Goal: Information Seeking & Learning: Understand process/instructions

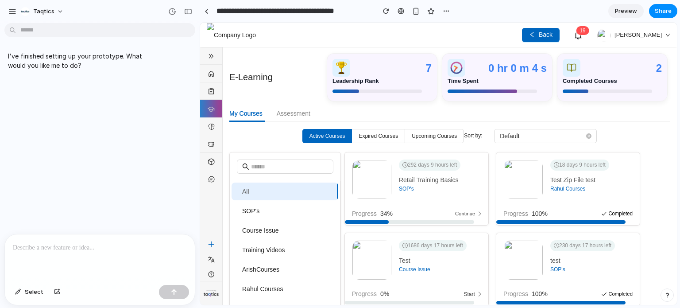
click at [367, 171] on img at bounding box center [371, 179] width 39 height 39
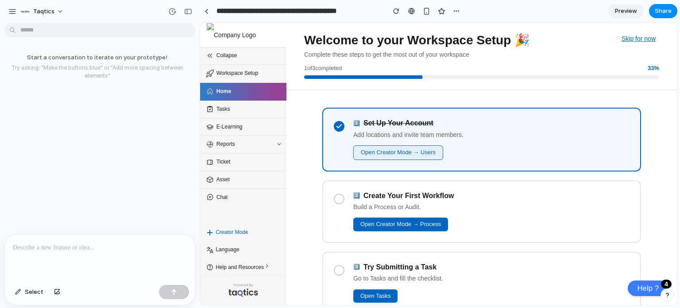
click at [369, 152] on button "Open Creator Mode → Users" at bounding box center [398, 152] width 90 height 15
click at [339, 127] on icon at bounding box center [339, 126] width 7 height 7
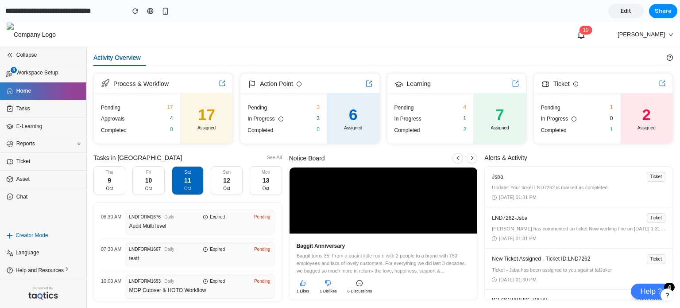
click at [48, 72] on span "Workspace Setup" at bounding box center [45, 73] width 58 height 8
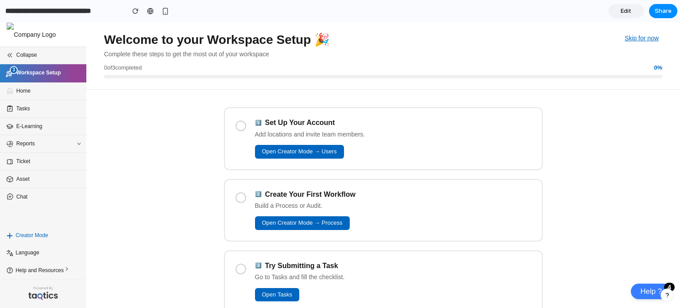
click at [48, 72] on span "Workspace Setup" at bounding box center [45, 73] width 58 height 8
click at [43, 94] on span "Home" at bounding box center [45, 91] width 58 height 8
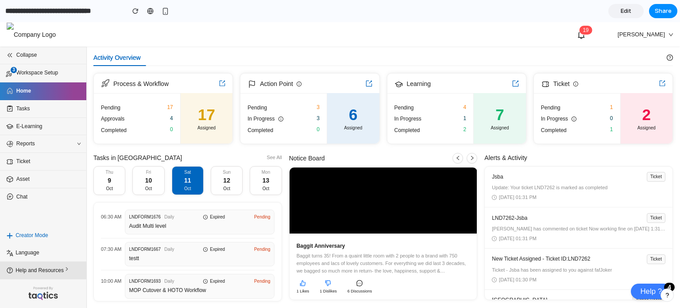
click at [48, 272] on span "Help and Resources" at bounding box center [44, 270] width 58 height 9
click at [57, 217] on div "Collapse 3 Workspace Setup Home Tasks E-Learning Reports Ticket Asset Chat" at bounding box center [43, 136] width 86 height 180
click at [61, 276] on li "Help and Resources" at bounding box center [43, 270] width 86 height 18
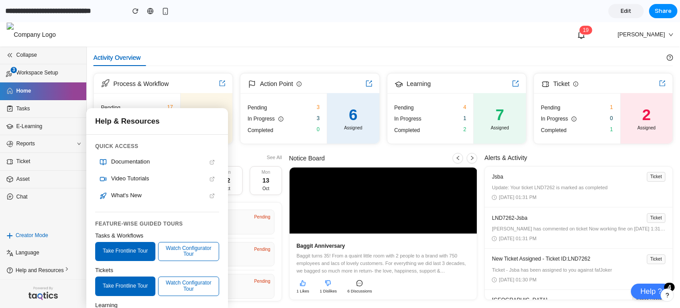
click at [65, 214] on div "Collapse 3 Workspace Setup Home Tasks E-Learning Reports Ticket Asset Chat" at bounding box center [43, 136] width 86 height 180
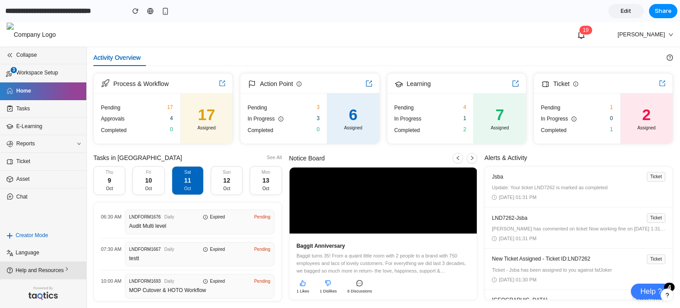
click at [62, 268] on span "Help and Resources" at bounding box center [44, 270] width 58 height 9
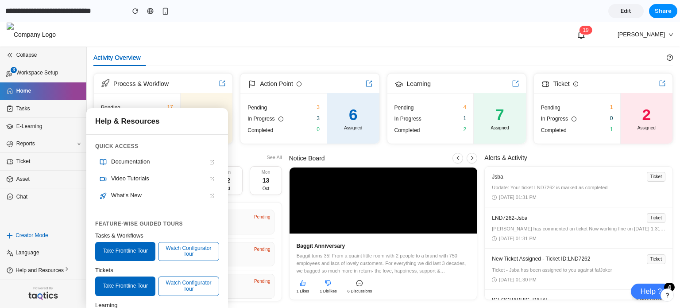
click at [58, 208] on div "Collapse 3 Workspace Setup Home Tasks E-Learning Reports Ticket Asset Chat" at bounding box center [43, 136] width 86 height 180
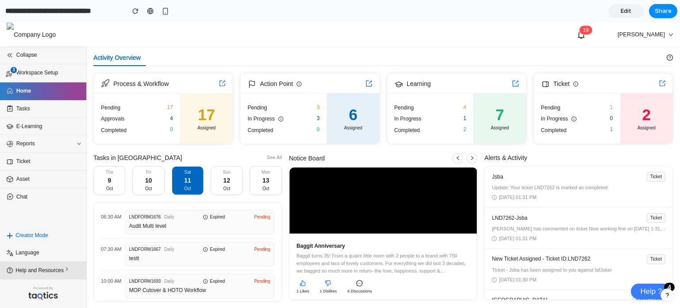
click at [58, 275] on li "Help and Resources" at bounding box center [43, 270] width 86 height 18
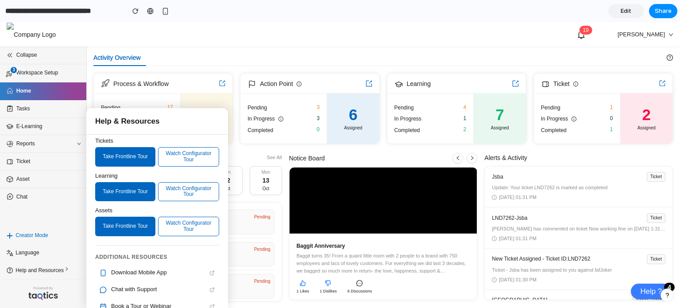
scroll to position [143, 0]
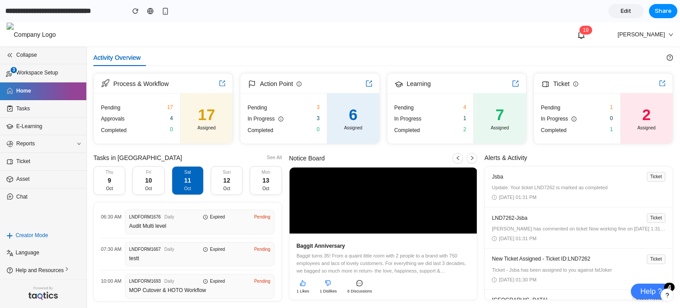
click at [67, 219] on div "Collapse 3 Workspace Setup Home Tasks E-Learning Reports Ticket Asset Chat" at bounding box center [43, 136] width 86 height 180
click at [49, 79] on li "3 Workspace Setup" at bounding box center [43, 73] width 86 height 18
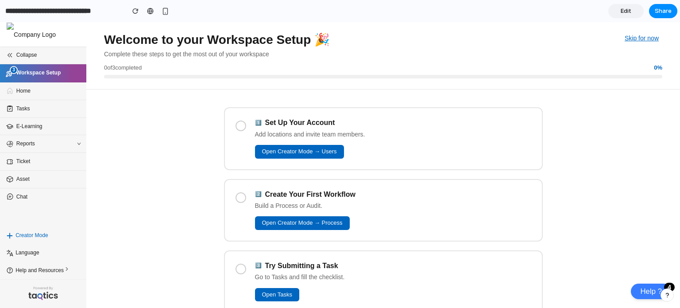
click at [236, 129] on div at bounding box center [241, 125] width 11 height 11
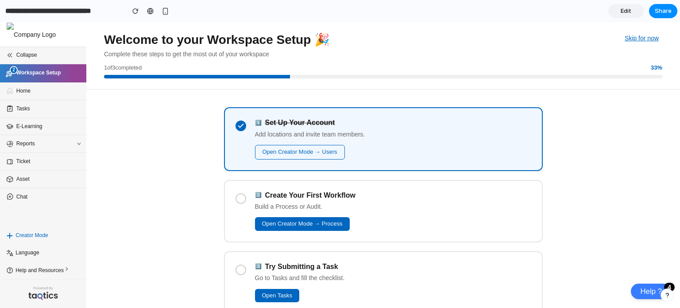
click at [236, 196] on div at bounding box center [241, 198] width 11 height 11
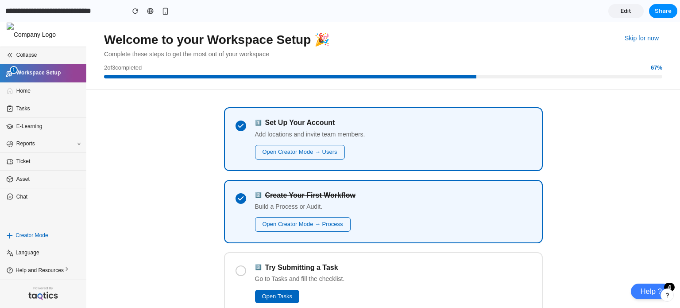
click at [237, 196] on icon at bounding box center [240, 198] width 7 height 7
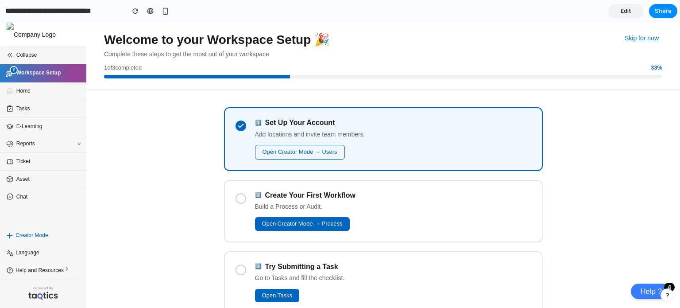
click at [239, 197] on div at bounding box center [241, 198] width 11 height 11
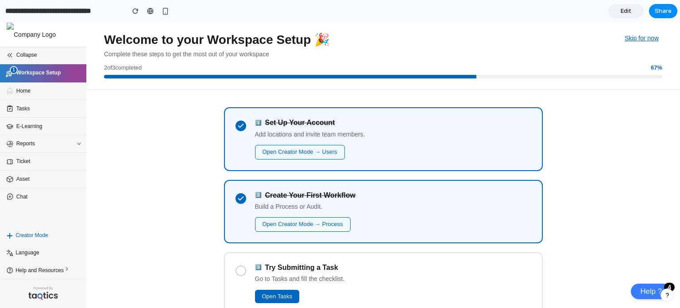
click at [239, 195] on icon at bounding box center [240, 198] width 7 height 7
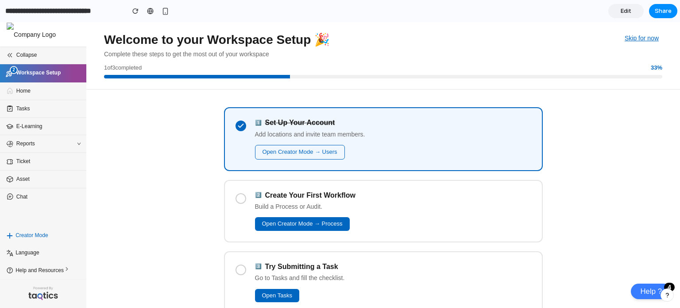
click at [237, 124] on icon at bounding box center [240, 125] width 7 height 7
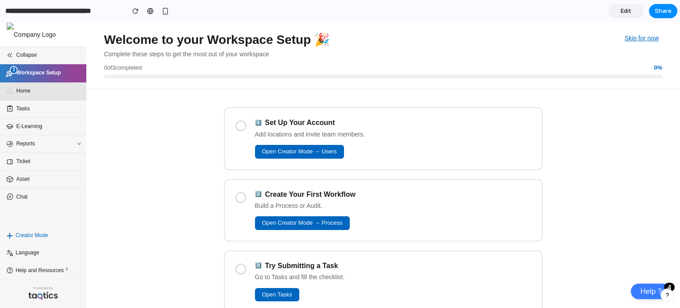
click at [63, 94] on span "Home" at bounding box center [45, 91] width 58 height 8
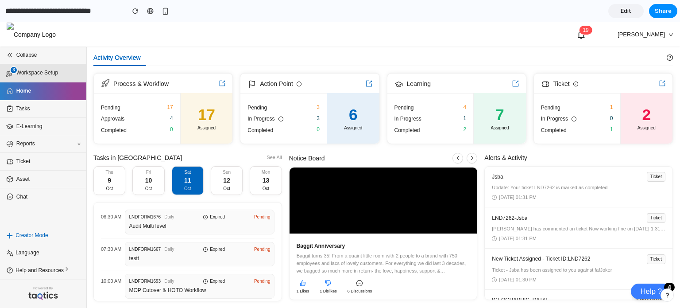
click at [58, 75] on span "Workspace Setup" at bounding box center [45, 73] width 58 height 8
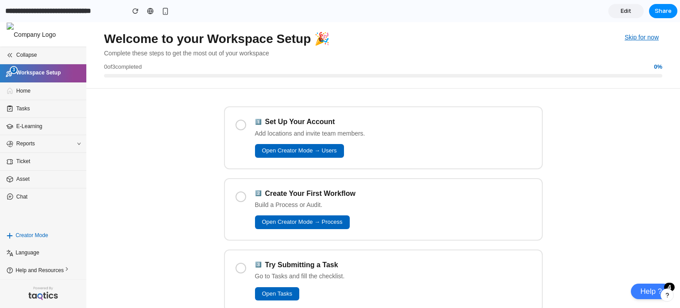
scroll to position [0, 0]
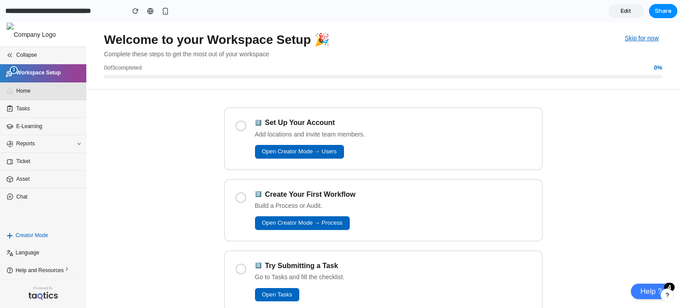
click at [42, 93] on span "Home" at bounding box center [45, 91] width 58 height 8
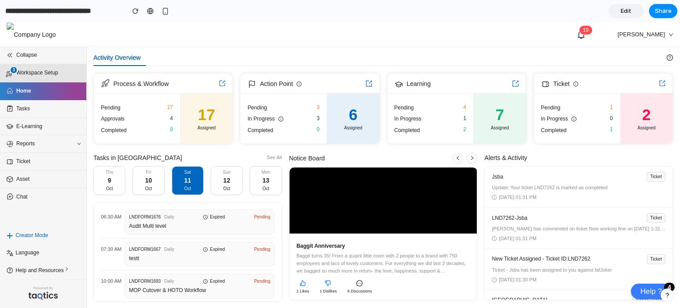
click at [43, 79] on li "3 Workspace Setup" at bounding box center [43, 73] width 86 height 18
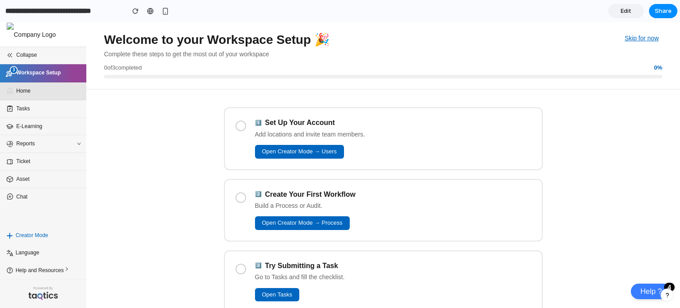
click at [41, 89] on span "Home" at bounding box center [45, 91] width 58 height 8
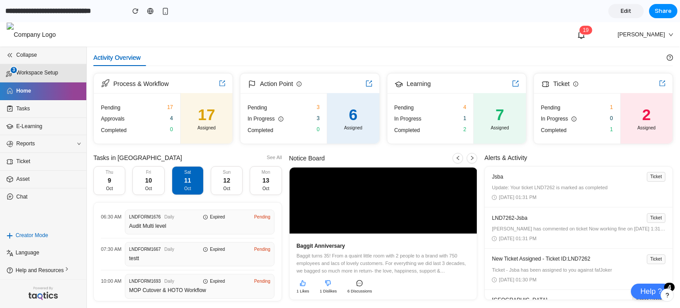
click at [30, 73] on span "Workspace Setup" at bounding box center [45, 73] width 58 height 8
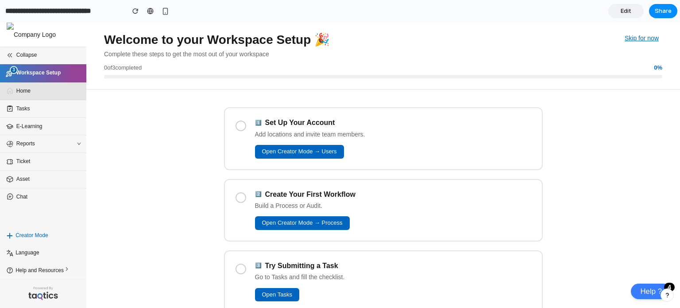
click at [34, 90] on span "Home" at bounding box center [45, 91] width 58 height 8
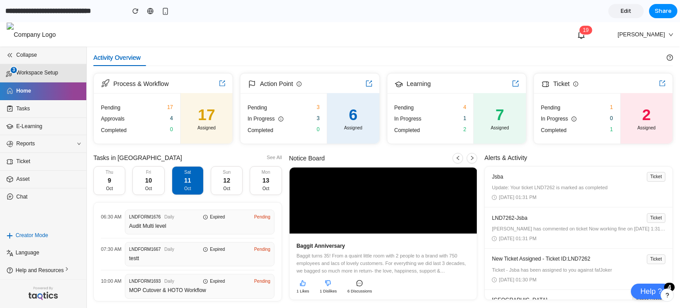
click at [40, 71] on span "Workspace Setup" at bounding box center [45, 73] width 58 height 8
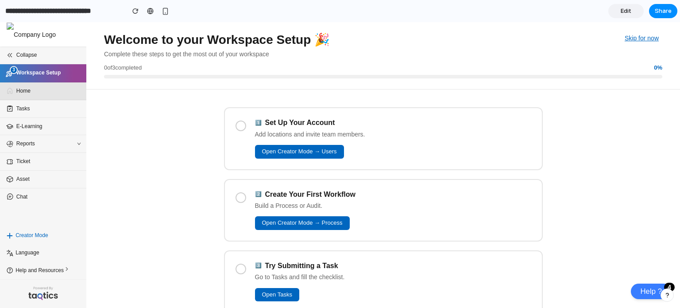
click at [32, 96] on li "Home" at bounding box center [43, 91] width 86 height 18
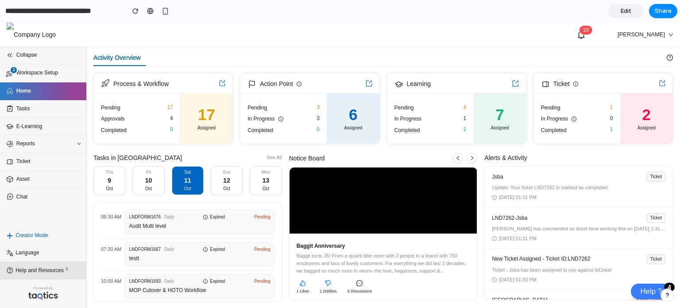
click at [58, 269] on span "Help and Resources" at bounding box center [44, 270] width 58 height 9
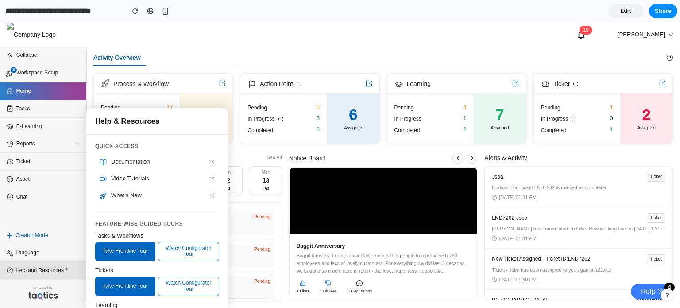
click at [67, 271] on icon at bounding box center [67, 269] width 6 height 6
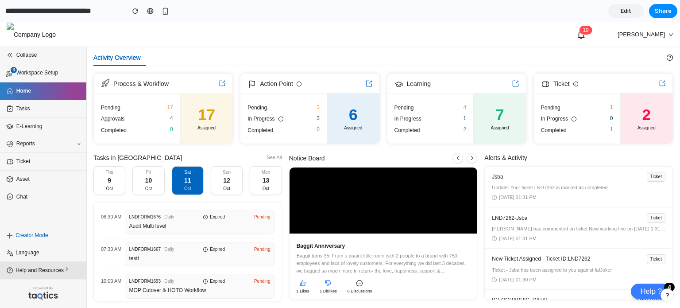
click at [67, 271] on icon at bounding box center [67, 269] width 6 height 6
click at [180, 58] on div "Activity Overview" at bounding box center [379, 57] width 573 height 17
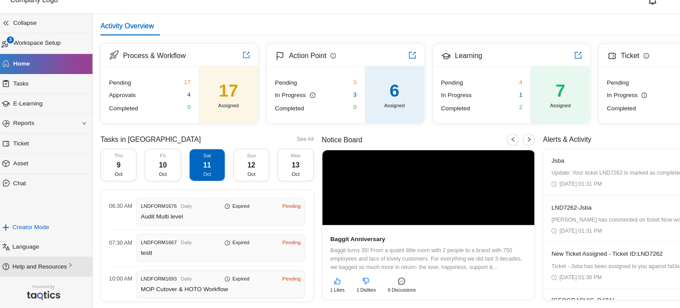
click at [52, 239] on li "Help and Resources" at bounding box center [38, 234] width 86 height 18
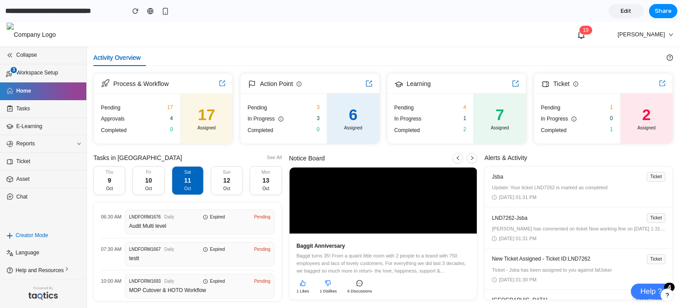
click at [81, 220] on div "Collapse 3 Workspace Setup Home Tasks E-Learning Reports Ticket Asset Chat" at bounding box center [43, 136] width 86 height 180
click at [269, 41] on div "1 9 Harshit" at bounding box center [340, 34] width 667 height 25
click at [46, 271] on span "Help and Resources" at bounding box center [44, 270] width 58 height 9
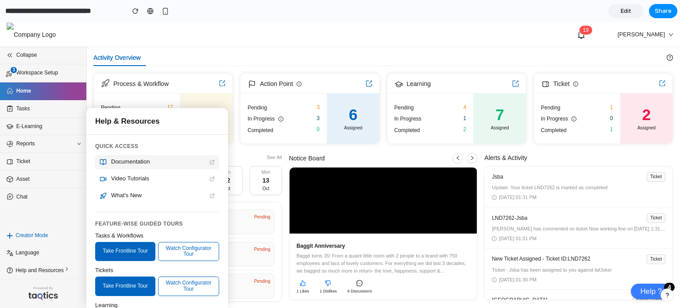
click at [140, 157] on div "Documentation" at bounding box center [157, 162] width 124 height 14
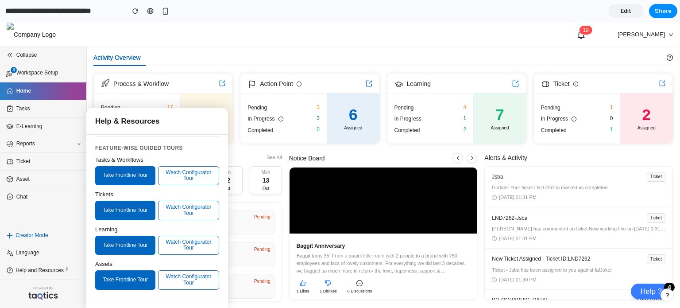
scroll to position [75, 0]
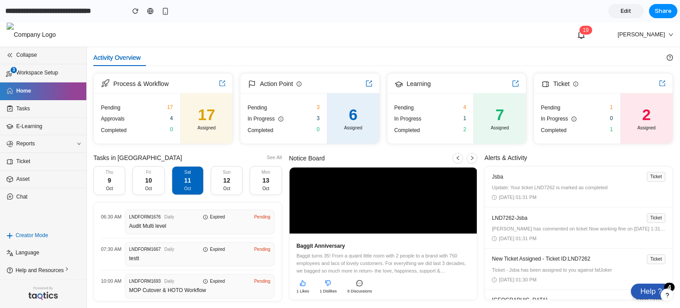
click at [645, 288] on link "Help ? 4" at bounding box center [651, 290] width 40 height 15
click at [644, 290] on link "Help ? 4" at bounding box center [651, 290] width 40 height 15
click at [650, 291] on link "Help ? 4" at bounding box center [651, 290] width 40 height 15
click at [51, 274] on span "Help and Resources" at bounding box center [44, 270] width 58 height 9
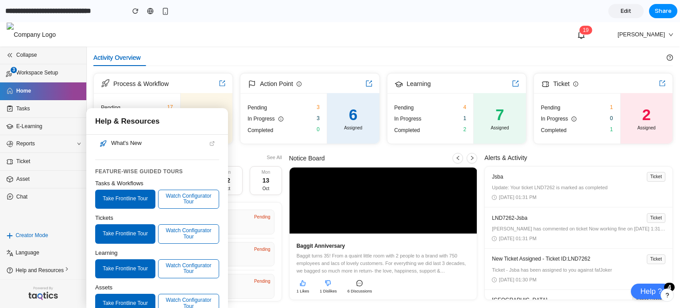
scroll to position [66, 0]
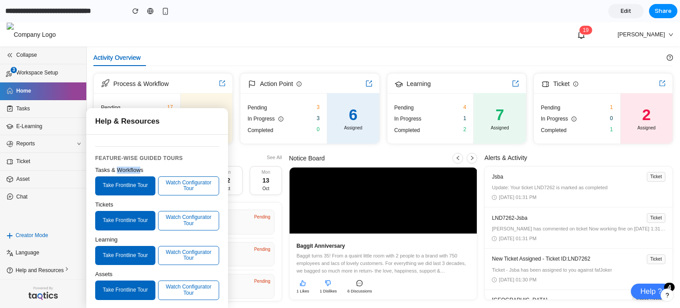
drag, startPoint x: 142, startPoint y: 168, endPoint x: 118, endPoint y: 168, distance: 23.9
click at [118, 168] on div "Tasks & Workflows" at bounding box center [157, 170] width 124 height 7
click at [109, 168] on div "Tasks & Workflows" at bounding box center [157, 170] width 124 height 7
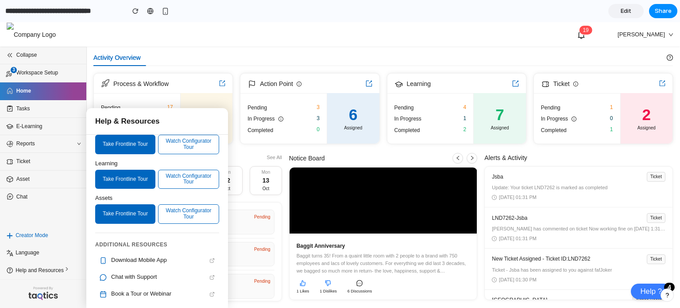
scroll to position [141, 0]
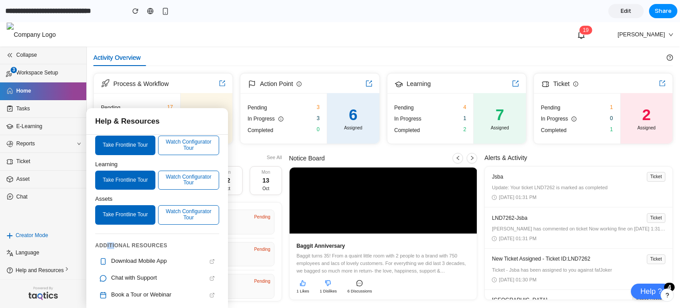
drag, startPoint x: 116, startPoint y: 247, endPoint x: 106, endPoint y: 246, distance: 9.3
click at [106, 246] on h4 "Additional Resources" at bounding box center [157, 246] width 124 height 6
click at [100, 244] on h4 "Additional Resources" at bounding box center [157, 246] width 124 height 6
click at [70, 268] on icon at bounding box center [67, 269] width 6 height 6
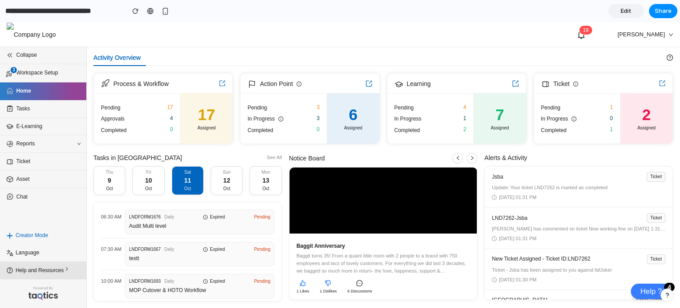
click at [48, 272] on span "Help and Resources" at bounding box center [44, 270] width 58 height 9
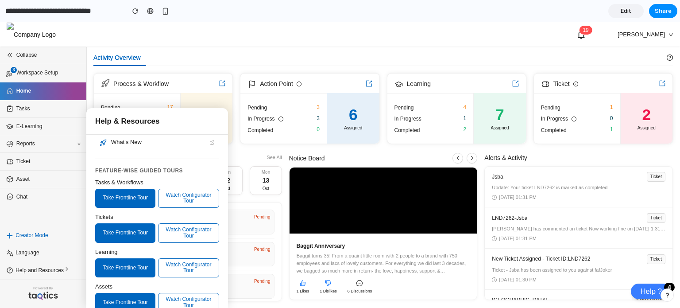
scroll to position [24, 0]
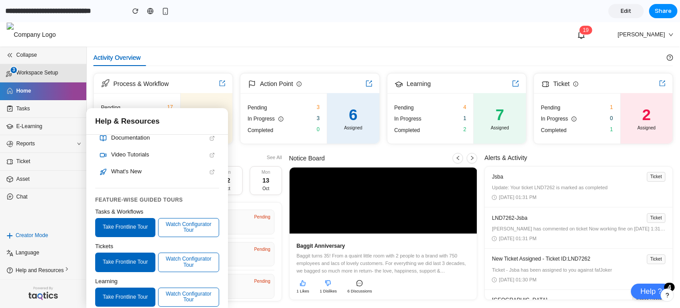
click at [69, 78] on li "3 Workspace Setup" at bounding box center [43, 73] width 86 height 18
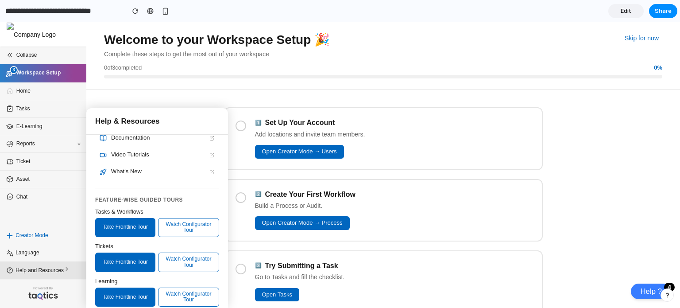
click at [29, 269] on span "Help and Resources" at bounding box center [44, 270] width 58 height 9
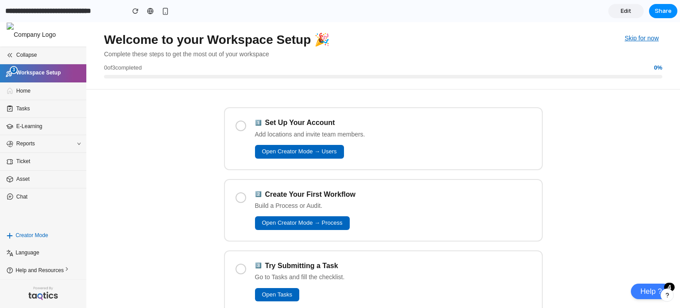
scroll to position [0, 0]
click at [239, 122] on div at bounding box center [241, 125] width 11 height 11
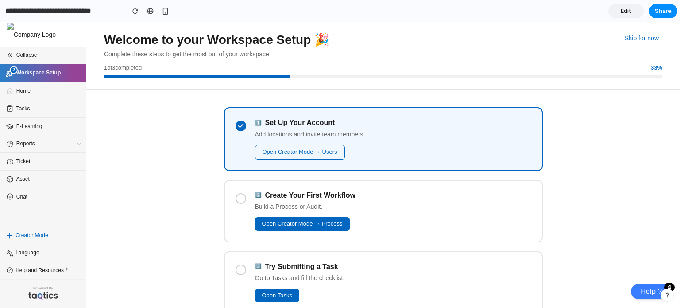
click at [239, 200] on div at bounding box center [241, 198] width 11 height 11
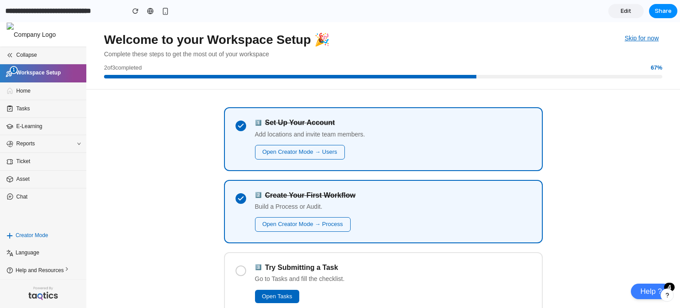
click at [237, 199] on icon at bounding box center [240, 198] width 7 height 7
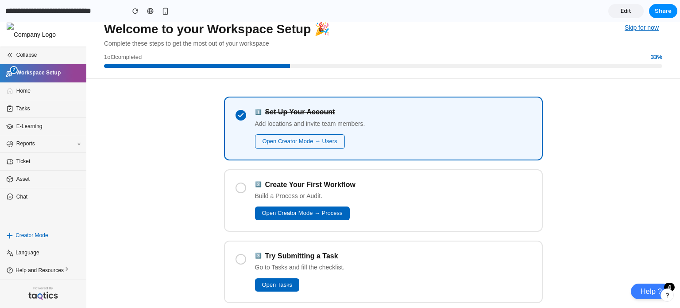
scroll to position [10, 0]
click at [237, 114] on icon at bounding box center [240, 115] width 7 height 7
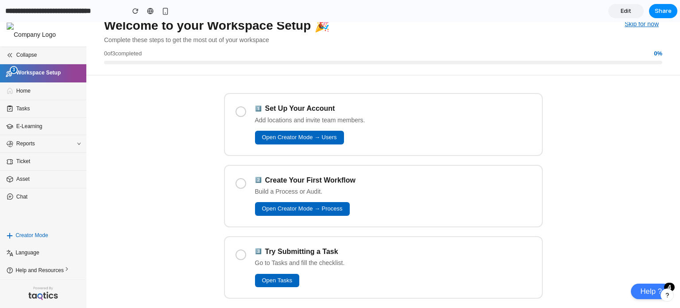
scroll to position [23, 0]
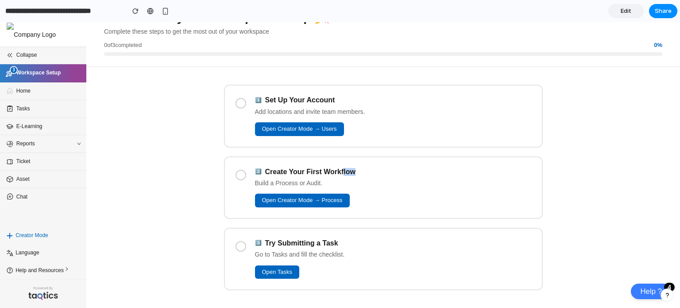
drag, startPoint x: 358, startPoint y: 173, endPoint x: 342, endPoint y: 174, distance: 15.9
click at [342, 174] on div "2 ️⃣ Create Your First Workflow" at bounding box center [393, 172] width 276 height 8
click at [325, 173] on h3 "Create Your First Workflow" at bounding box center [310, 172] width 90 height 8
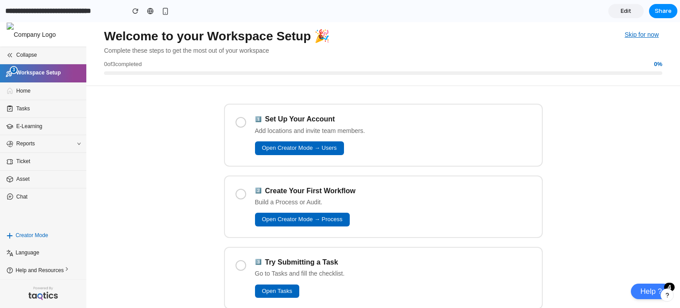
scroll to position [0, 0]
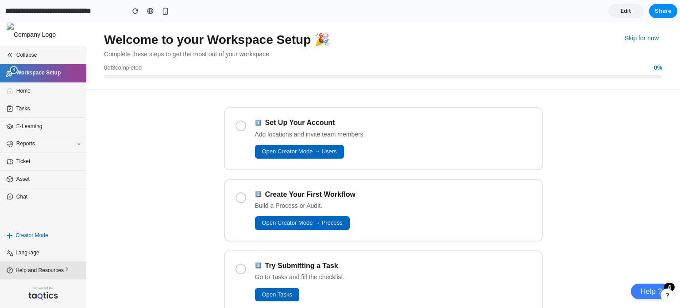
click at [66, 272] on icon at bounding box center [67, 269] width 6 height 6
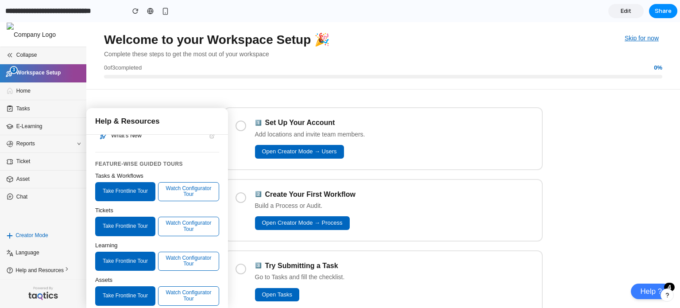
scroll to position [62, 0]
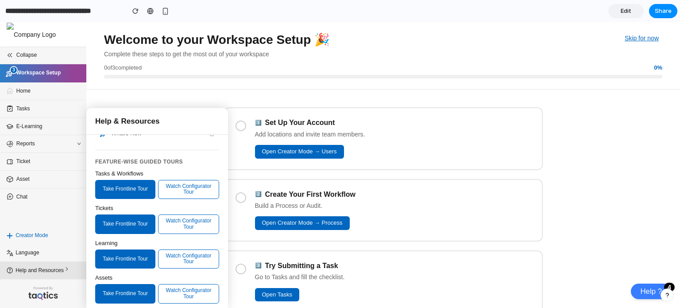
click at [57, 267] on span "Help and Resources" at bounding box center [44, 270] width 58 height 9
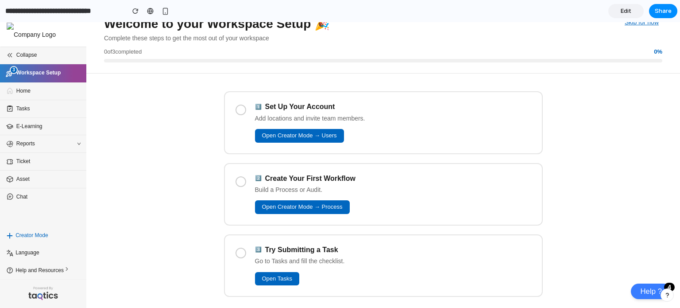
scroll to position [0, 0]
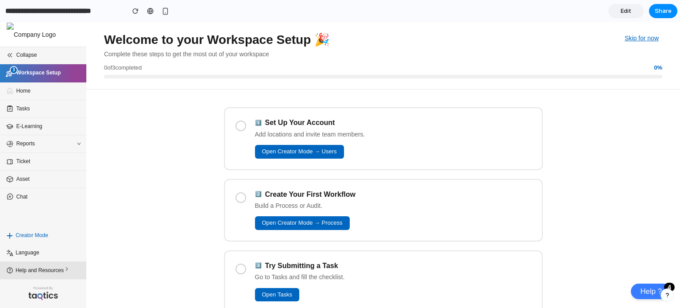
click at [64, 269] on icon at bounding box center [67, 269] width 6 height 6
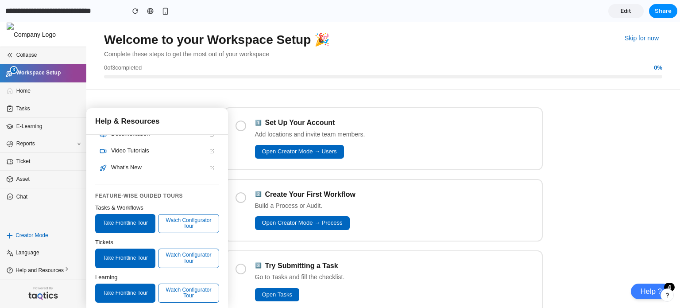
scroll to position [27, 0]
click at [101, 205] on div "Tasks & Workflows" at bounding box center [157, 208] width 124 height 7
drag, startPoint x: 101, startPoint y: 205, endPoint x: 109, endPoint y: 207, distance: 8.2
click at [109, 207] on div "Tasks & Workflows" at bounding box center [157, 208] width 124 height 7
click at [121, 208] on div "Tasks & Workflows" at bounding box center [157, 208] width 124 height 7
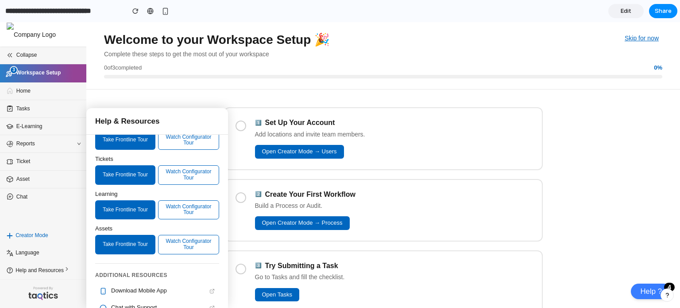
scroll to position [0, 0]
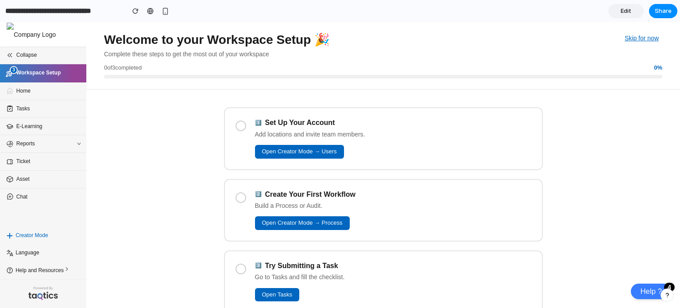
click at [75, 219] on div "Collapse 3 Workspace Setup Home Tasks E-Learning Reports Ticket Asset Chat" at bounding box center [43, 136] width 86 height 180
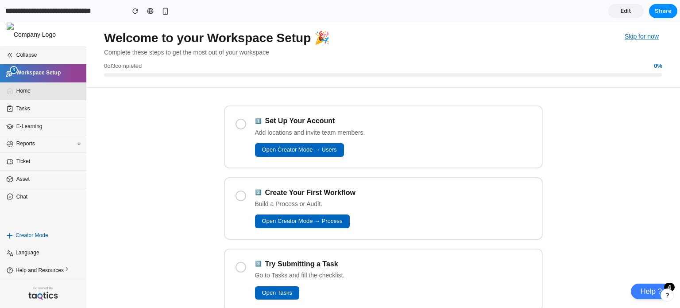
click at [59, 92] on span "Home" at bounding box center [45, 91] width 58 height 8
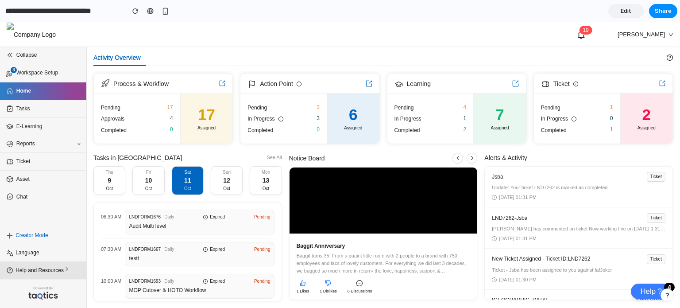
click at [78, 267] on li "Help and Resources" at bounding box center [43, 270] width 86 height 18
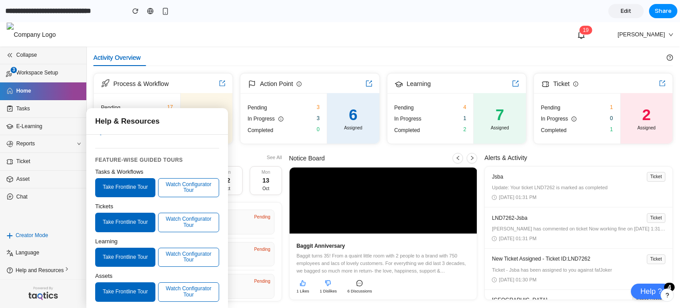
scroll to position [66, 0]
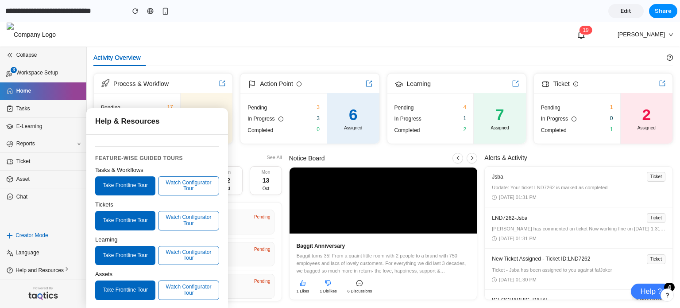
click at [66, 215] on div "Collapse 3 Workspace Setup Home Tasks E-Learning Reports Ticket Asset Chat" at bounding box center [43, 136] width 86 height 180
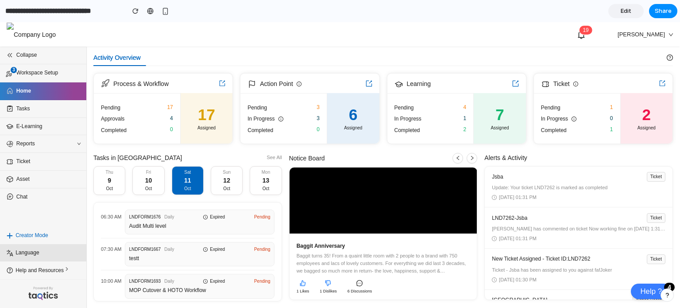
click at [65, 261] on li "Language" at bounding box center [43, 252] width 86 height 17
click at [68, 271] on icon at bounding box center [67, 269] width 6 height 6
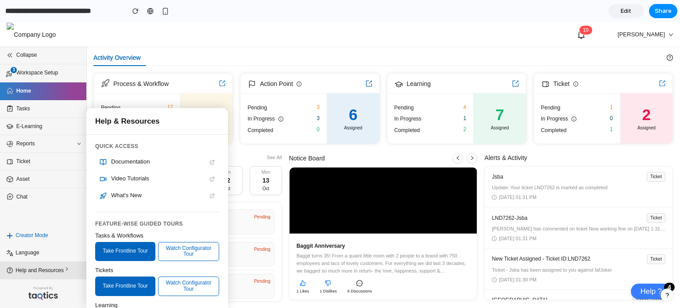
click at [57, 274] on span "Help and Resources" at bounding box center [44, 270] width 58 height 9
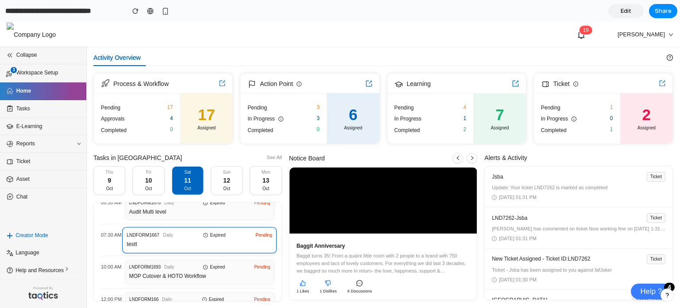
scroll to position [14, 0]
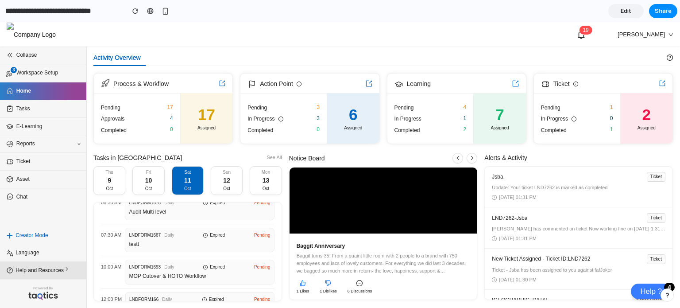
click at [71, 265] on li "Help and Resources" at bounding box center [43, 270] width 86 height 18
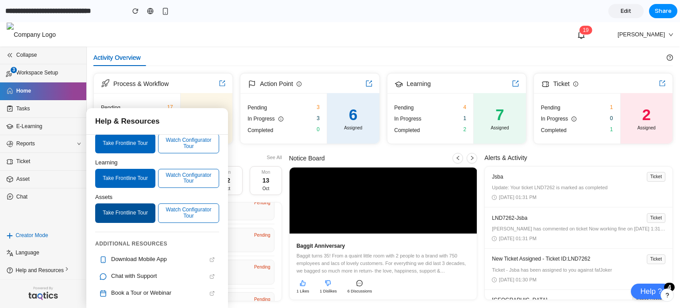
scroll to position [143, 0]
click at [108, 242] on h4 "Additional Resources" at bounding box center [157, 244] width 124 height 6
drag, startPoint x: 108, startPoint y: 242, endPoint x: 112, endPoint y: 240, distance: 4.9
click at [112, 241] on h4 "Additional Resources" at bounding box center [157, 244] width 124 height 6
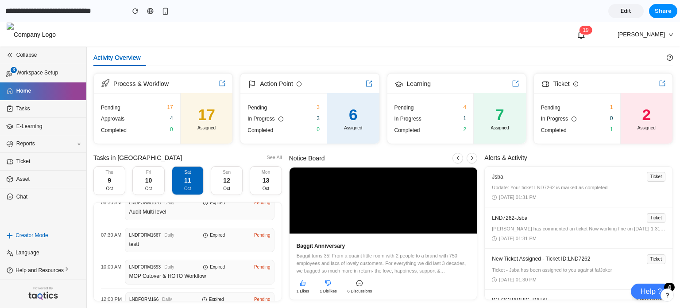
click at [244, 59] on div "Activity Overview" at bounding box center [379, 57] width 573 height 17
click at [62, 265] on li "Help and Resources" at bounding box center [43, 270] width 86 height 18
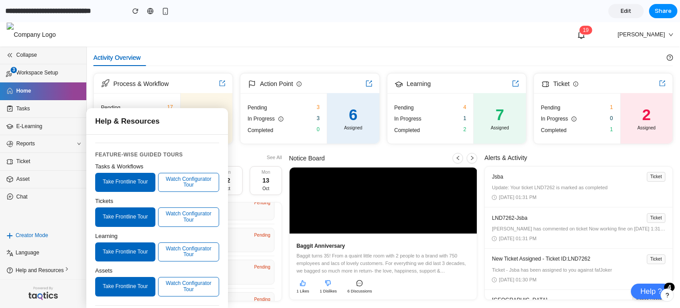
scroll to position [69, 0]
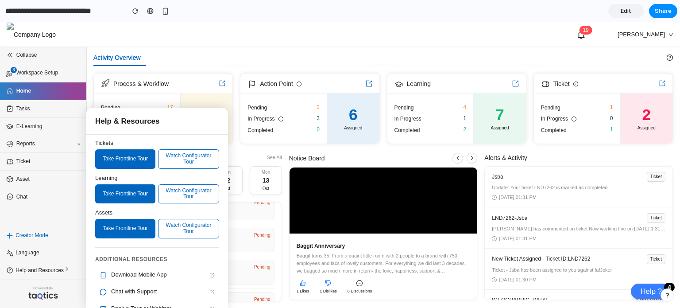
drag, startPoint x: 97, startPoint y: 158, endPoint x: 140, endPoint y: 139, distance: 47.0
click at [140, 139] on div "Feature-wise Guided Tours Tasks & Workflows Take Frontline Tour Watch Configura…" at bounding box center [157, 166] width 142 height 162
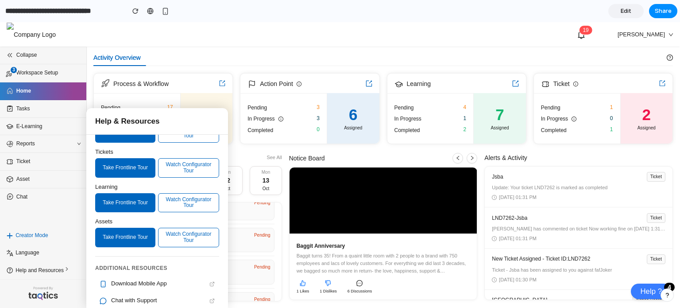
click at [174, 260] on div "Additional Resources Download Mobile App Chat with Support Book a Tour or Webin…" at bounding box center [157, 294] width 142 height 77
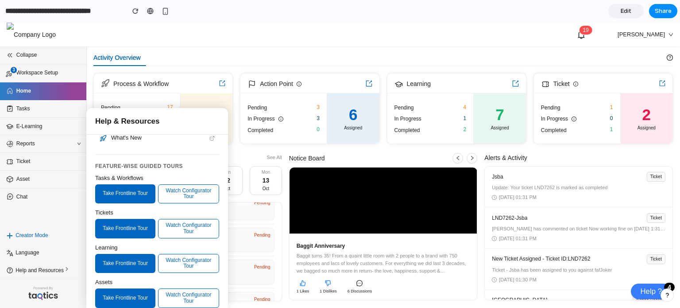
scroll to position [143, 0]
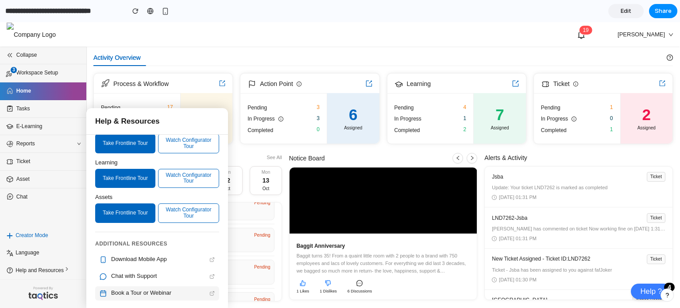
click at [179, 292] on span "Book a Tour or Webinar" at bounding box center [158, 293] width 94 height 7
